Goal: Task Accomplishment & Management: Use online tool/utility

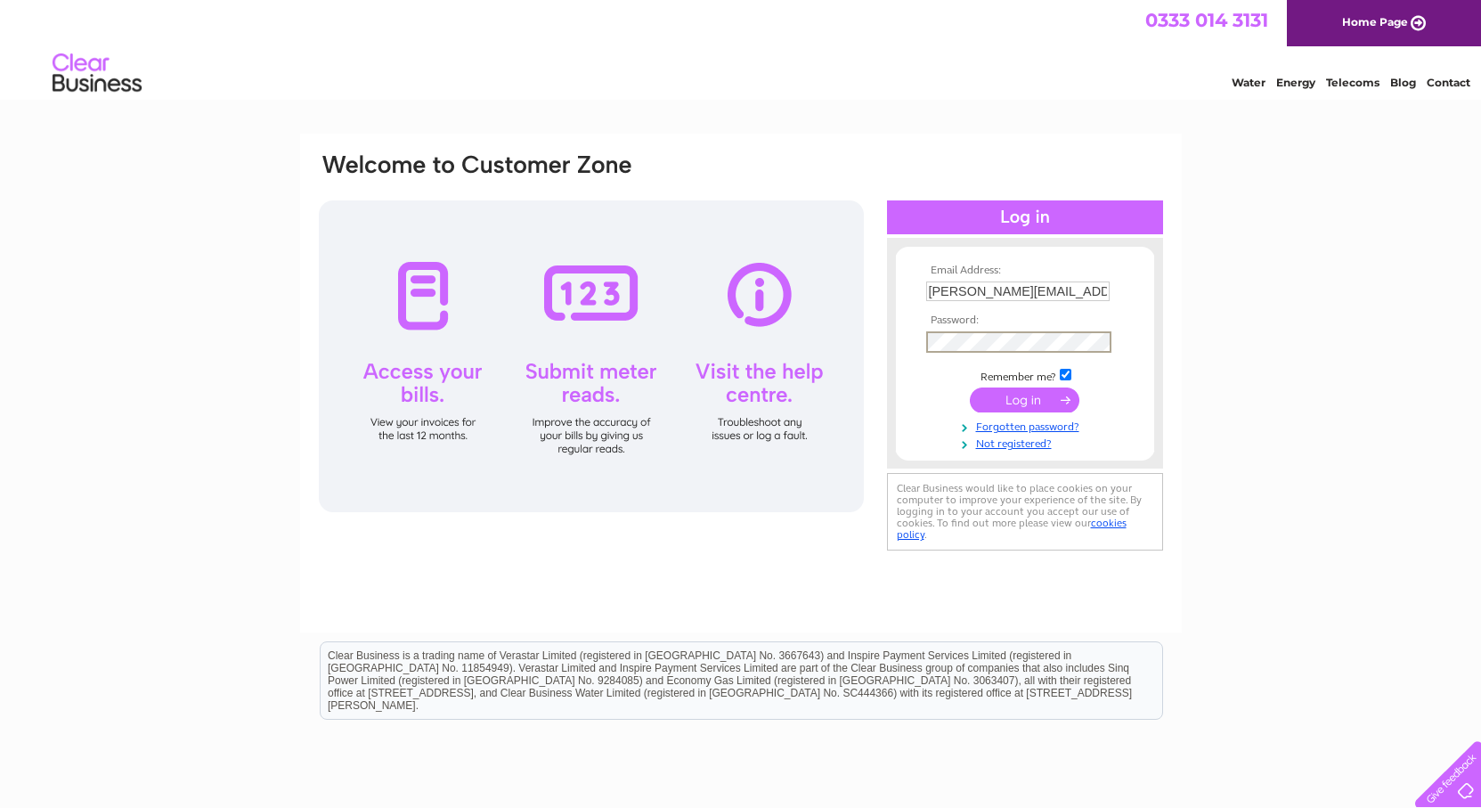
click at [970, 388] on input "submit" at bounding box center [1025, 400] width 110 height 25
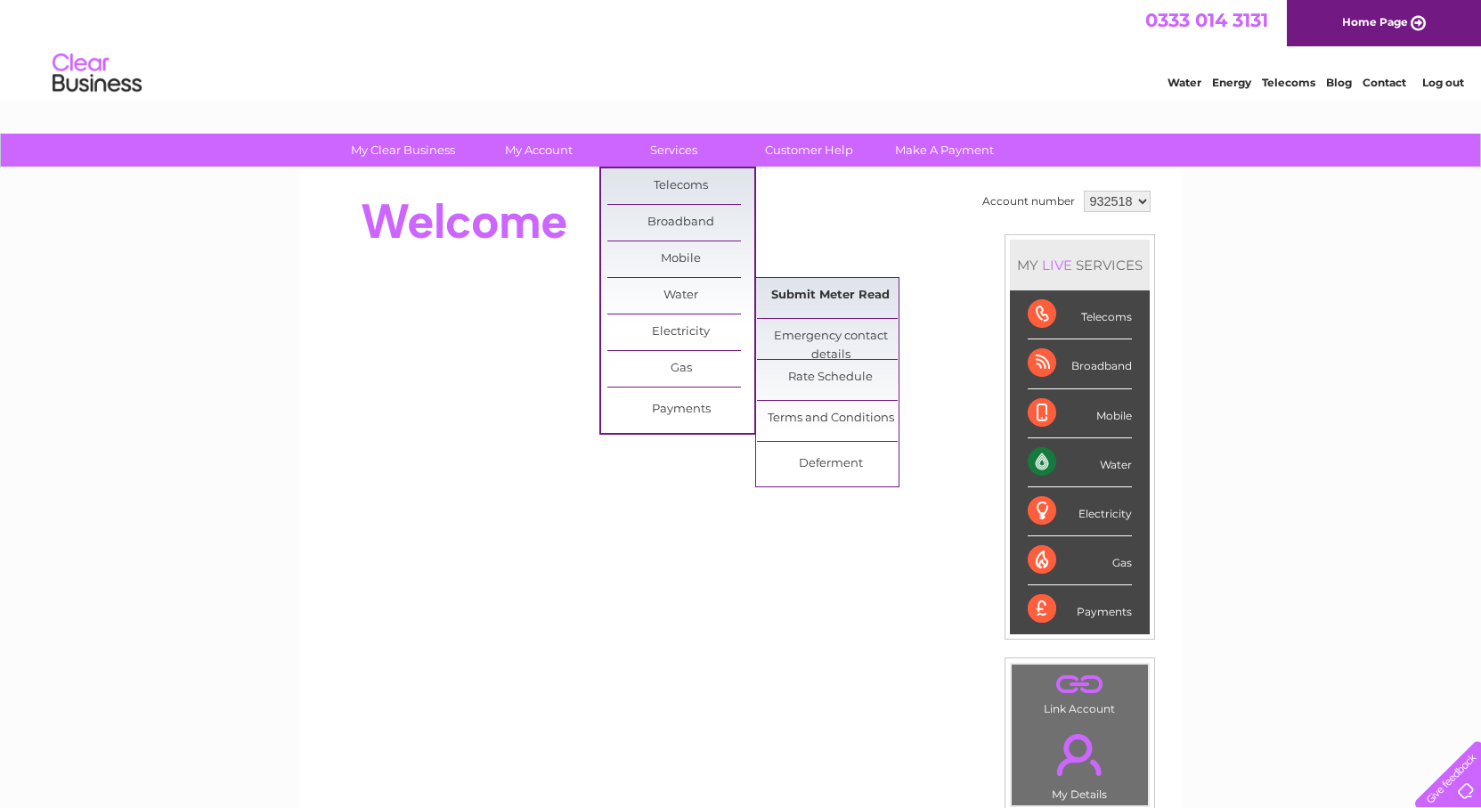
click at [820, 289] on link "Submit Meter Read" at bounding box center [830, 296] width 147 height 36
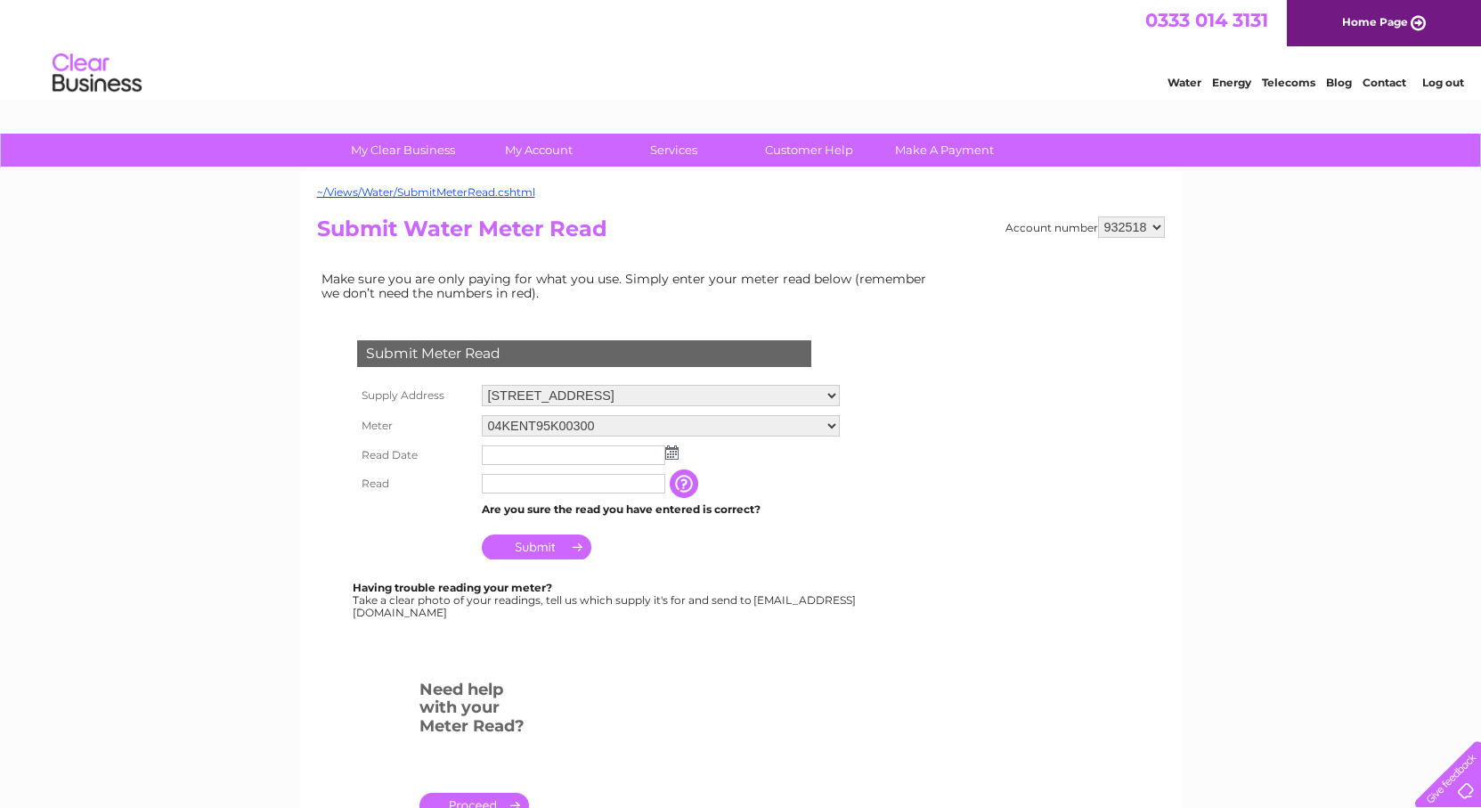
click at [673, 455] on img at bounding box center [671, 452] width 13 height 14
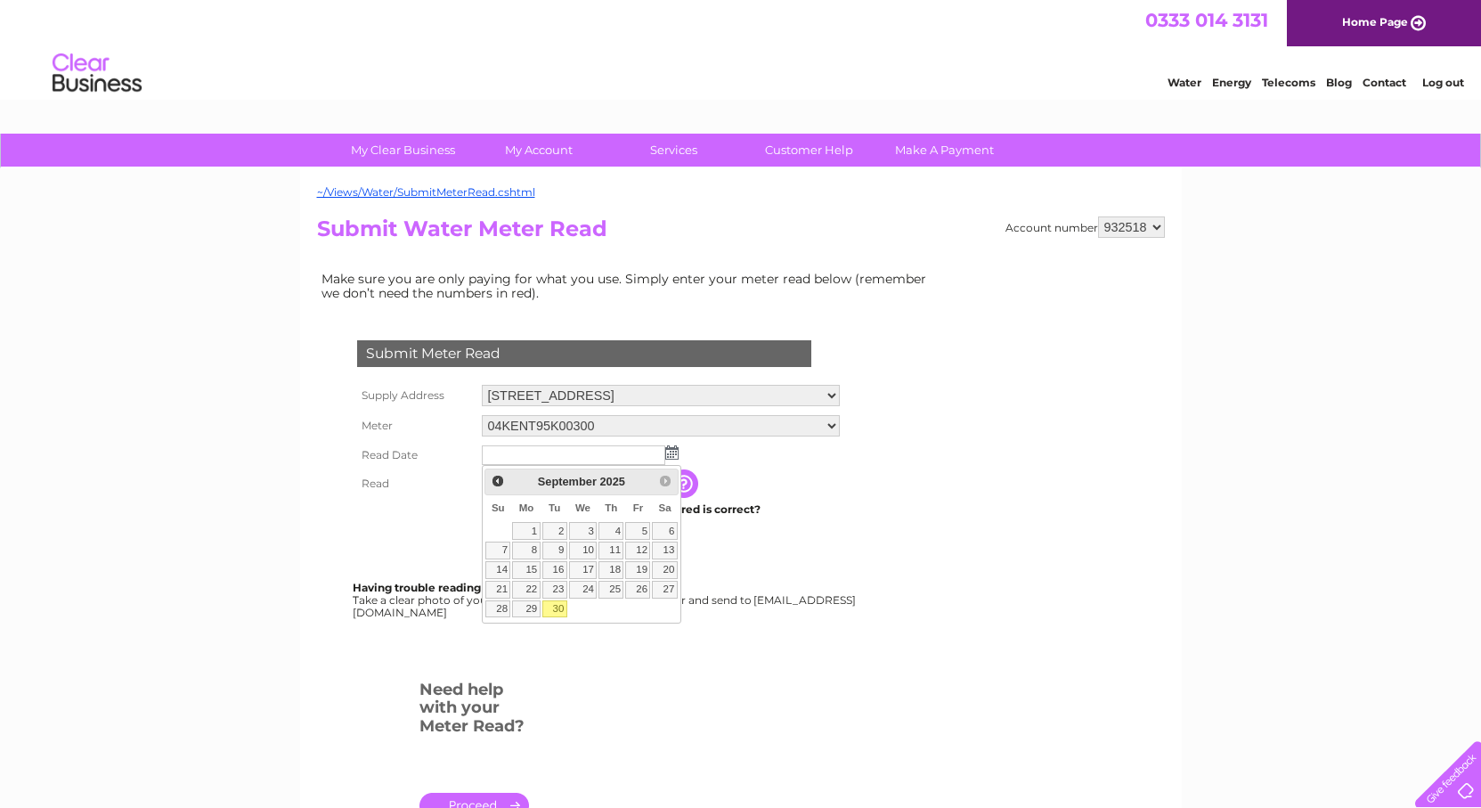
click at [556, 609] on link "30" at bounding box center [555, 609] width 25 height 18
type input "[DATE]"
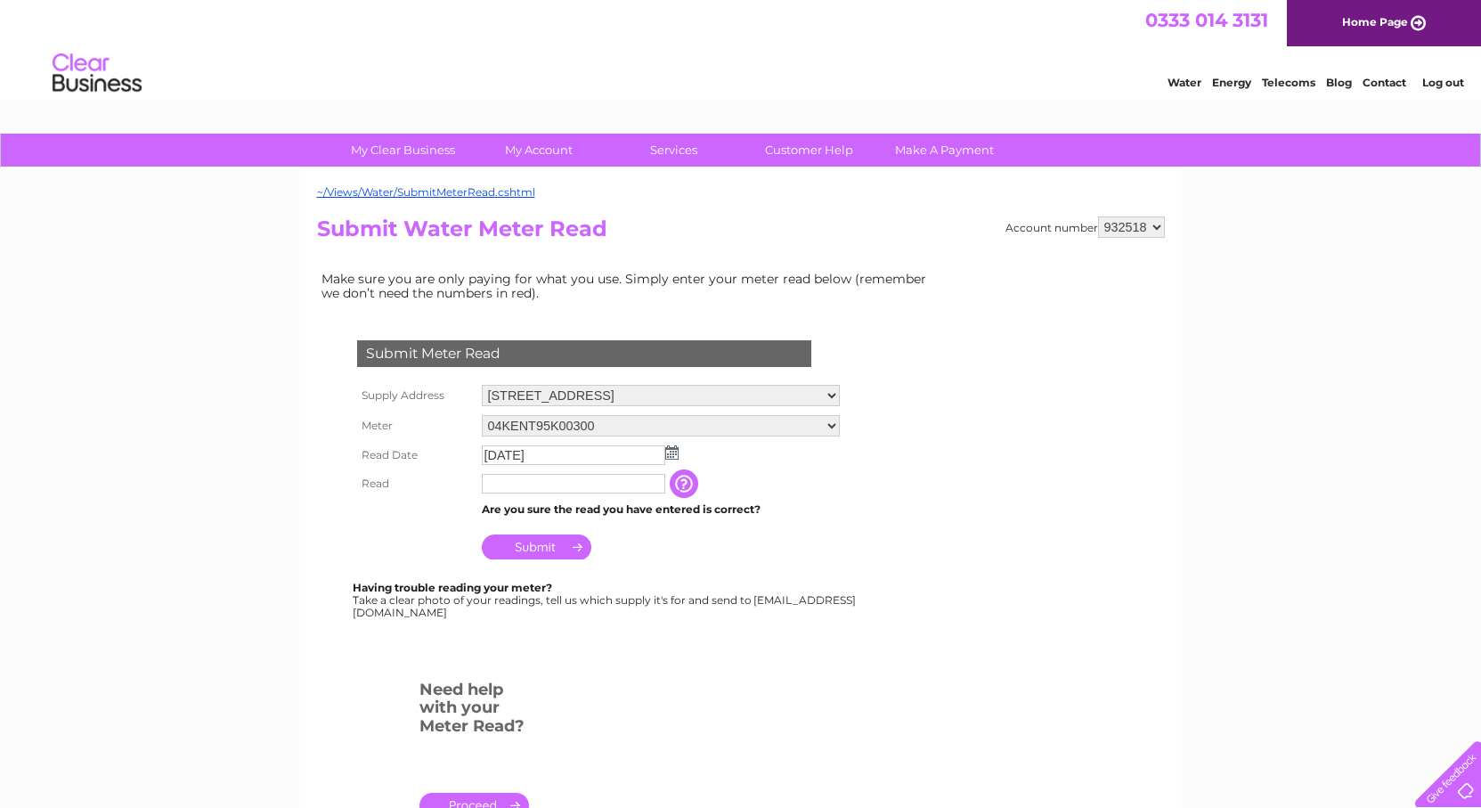
click at [530, 480] on input "text" at bounding box center [574, 484] width 184 height 20
type input "0479"
click at [550, 550] on input "Submit" at bounding box center [537, 547] width 110 height 25
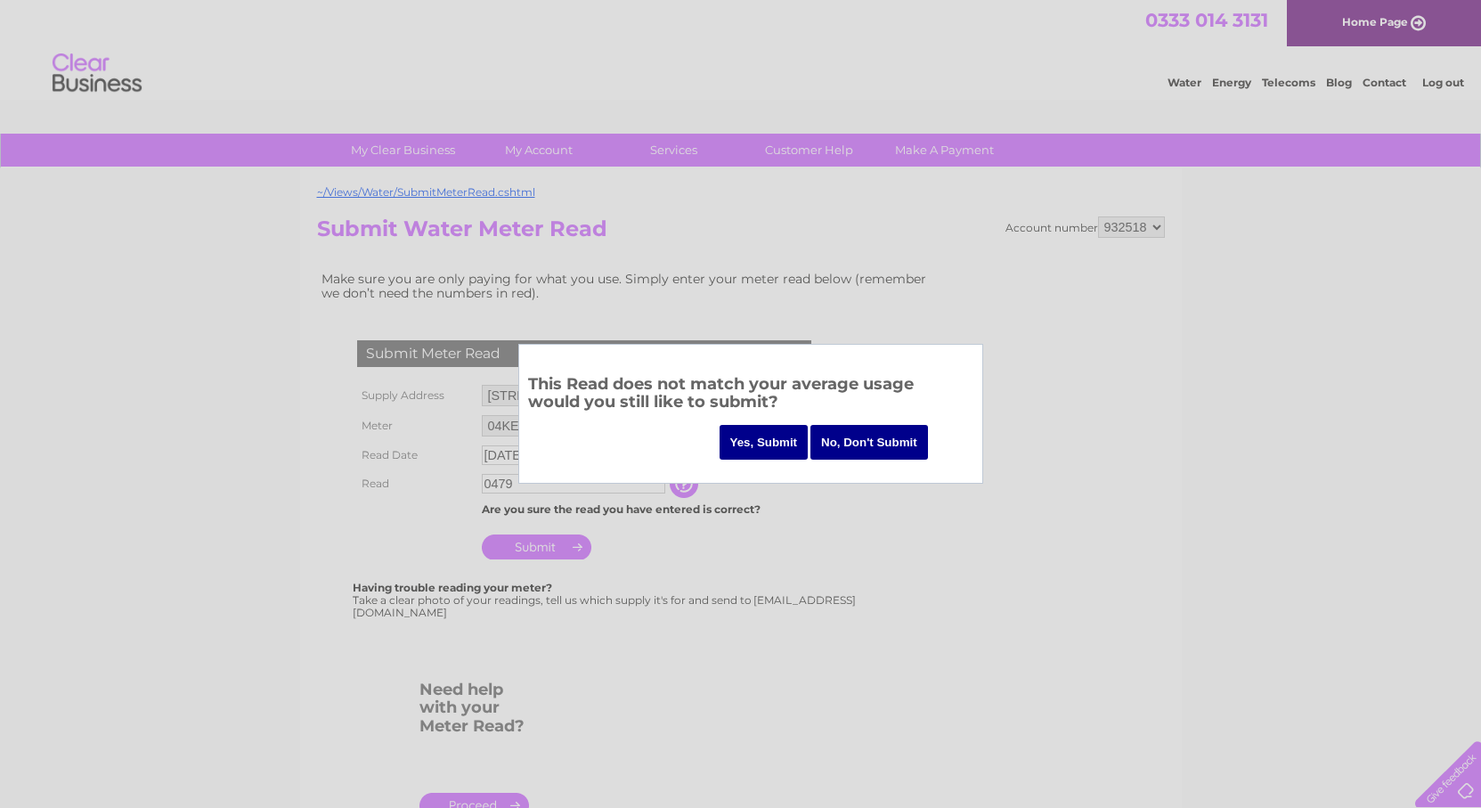
click at [757, 442] on input "Yes, Submit" at bounding box center [764, 442] width 89 height 35
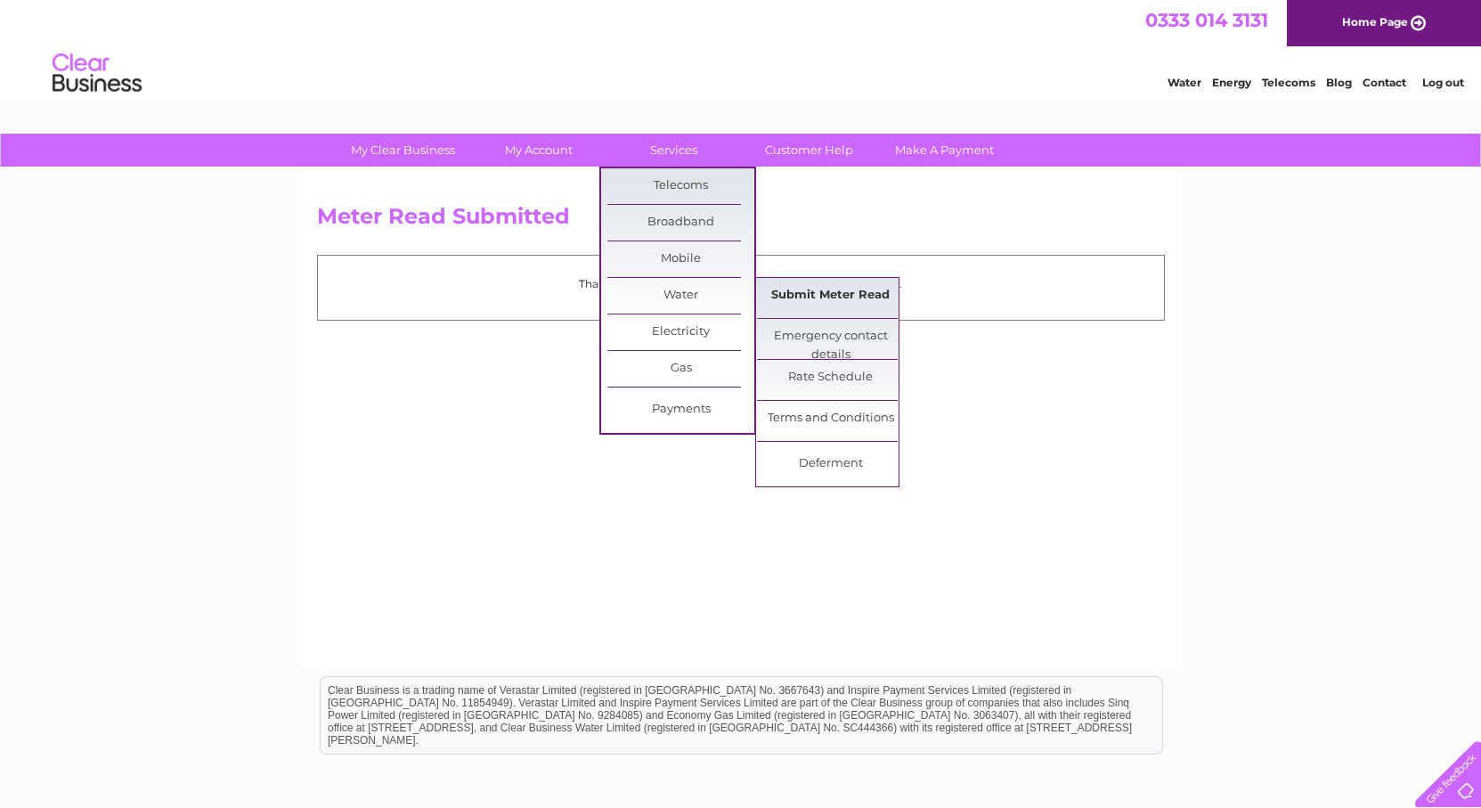
click at [860, 290] on link "Submit Meter Read" at bounding box center [830, 296] width 147 height 36
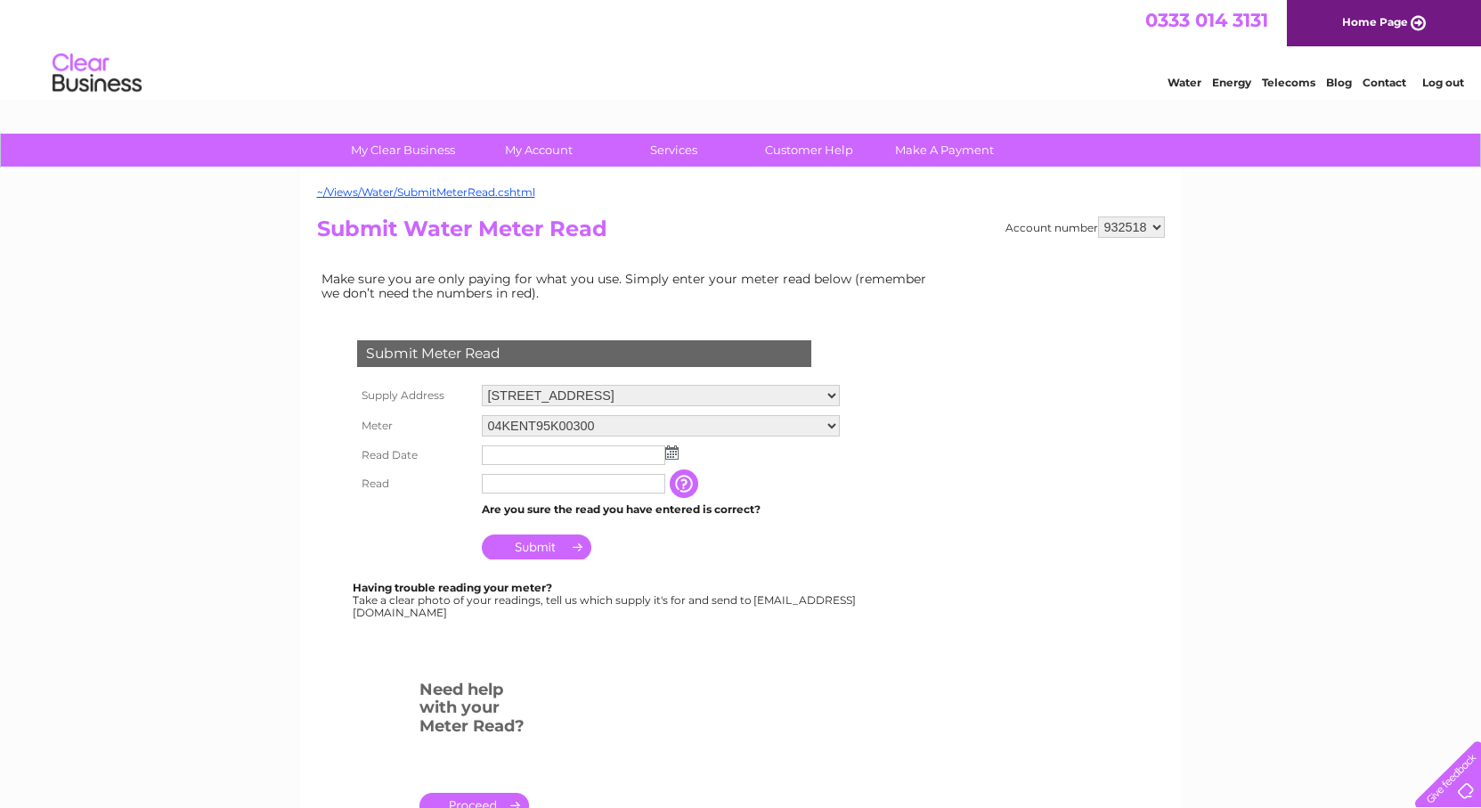
click at [840, 390] on select "[STREET_ADDRESS]" at bounding box center [661, 395] width 358 height 21
select select "554719"
click at [482, 385] on select "[STREET_ADDRESS]" at bounding box center [661, 396] width 358 height 23
click at [674, 449] on img at bounding box center [671, 452] width 13 height 14
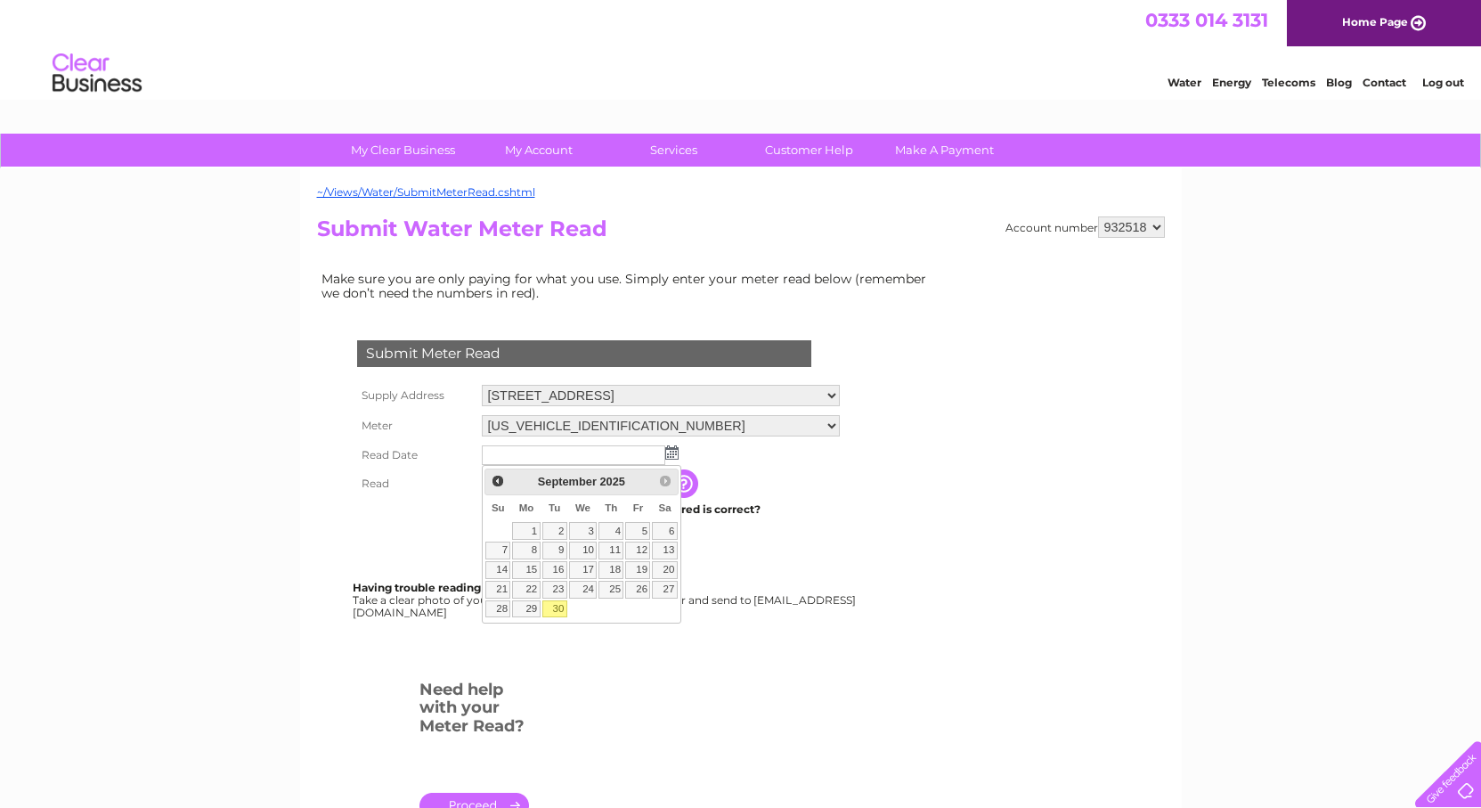
click at [558, 608] on link "30" at bounding box center [555, 609] width 25 height 18
type input "[DATE]"
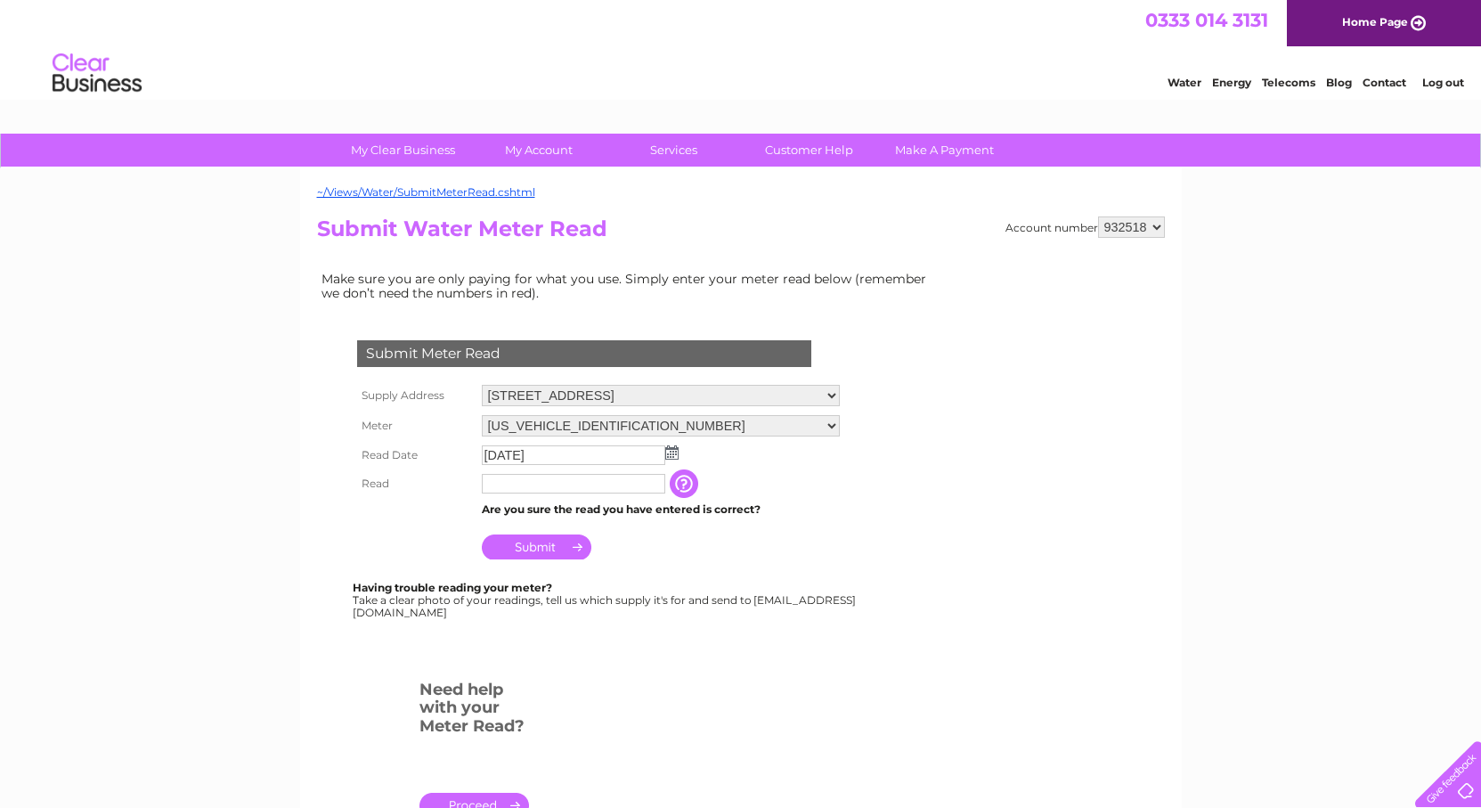
click at [543, 486] on input "text" at bounding box center [574, 484] width 184 height 20
type input "01443"
click at [535, 548] on input "Submit" at bounding box center [537, 547] width 110 height 25
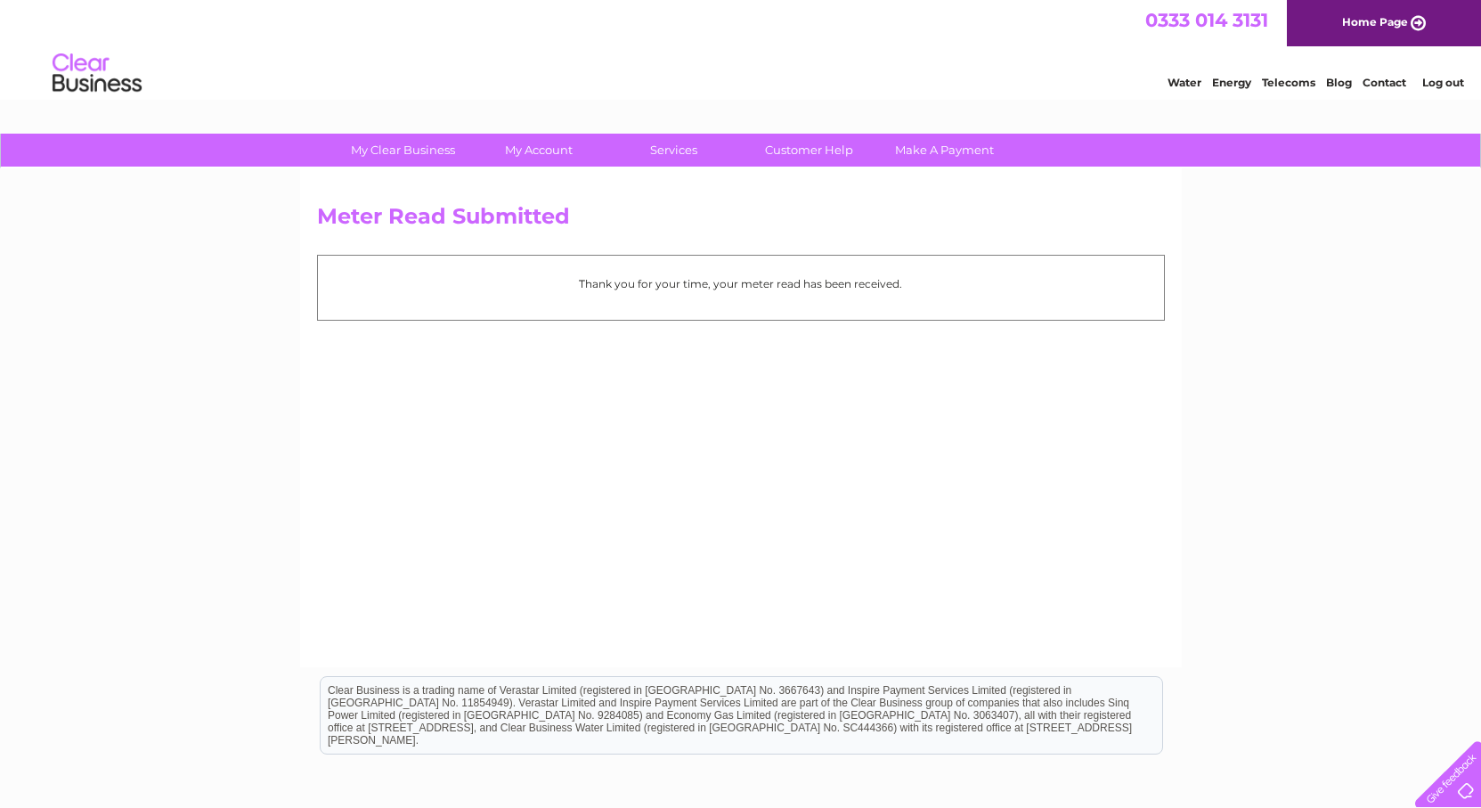
click at [1441, 79] on link "Log out" at bounding box center [1444, 82] width 42 height 13
